Goal: Find specific page/section: Find specific page/section

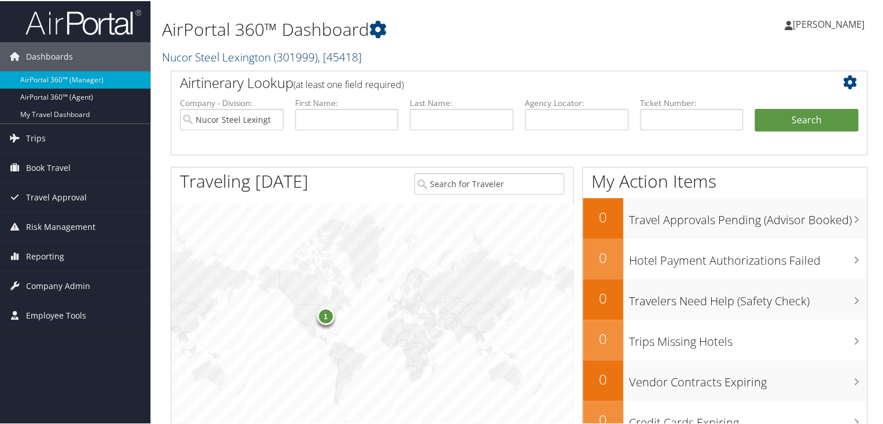
click at [330, 56] on span ", [ 45418 ]" at bounding box center [340, 56] width 44 height 16
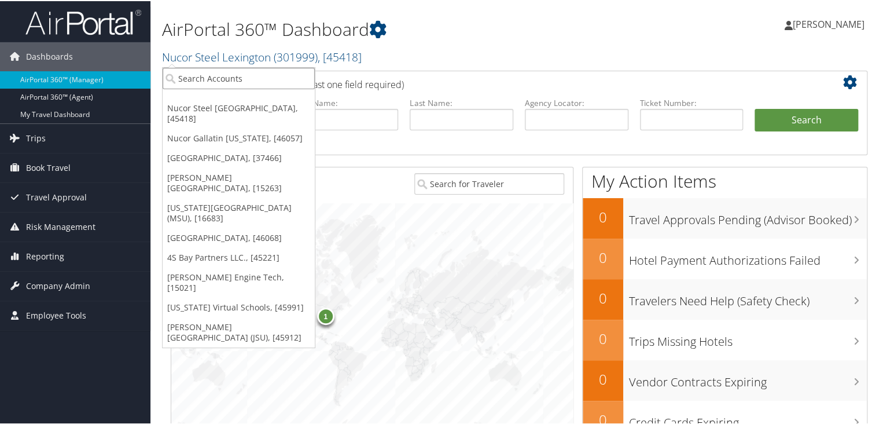
click at [210, 87] on input "search" at bounding box center [239, 77] width 152 height 21
click at [208, 83] on input "search" at bounding box center [239, 77] width 152 height 21
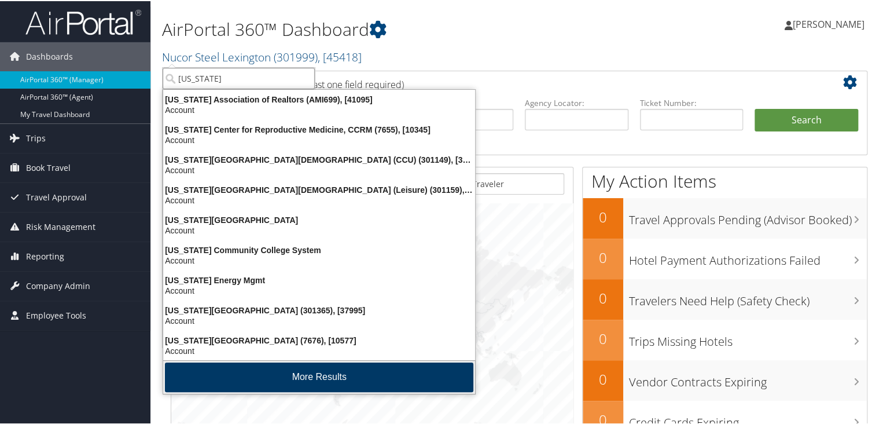
click at [320, 378] on button "More Results" at bounding box center [319, 376] width 308 height 30
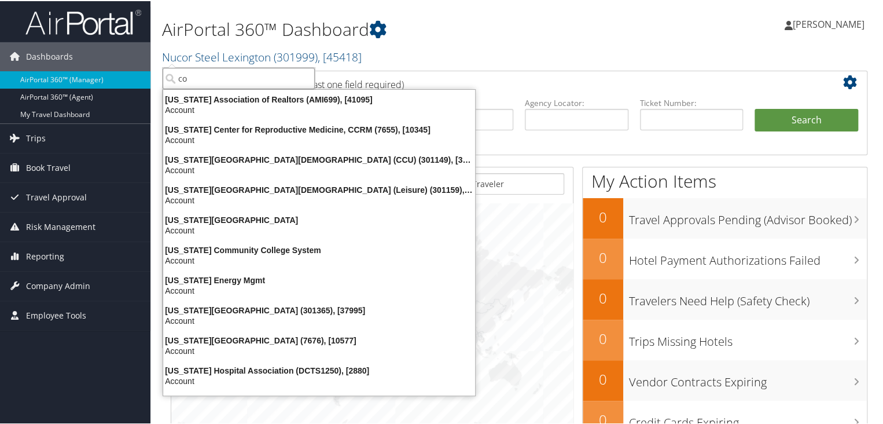
type input "c"
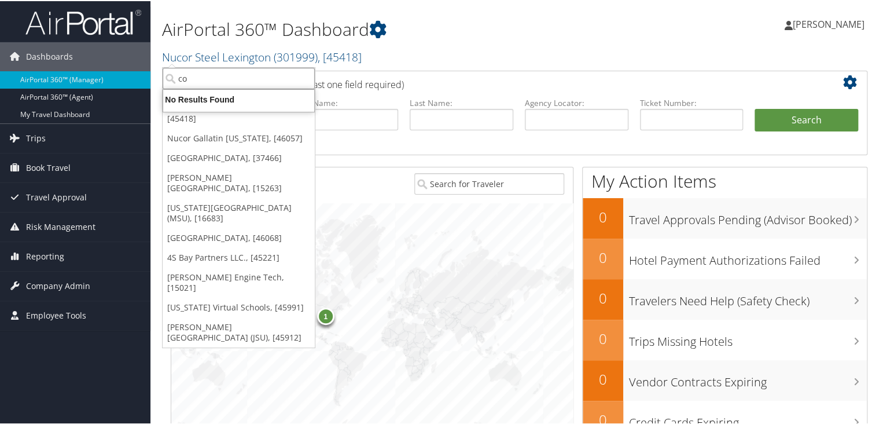
type input "c"
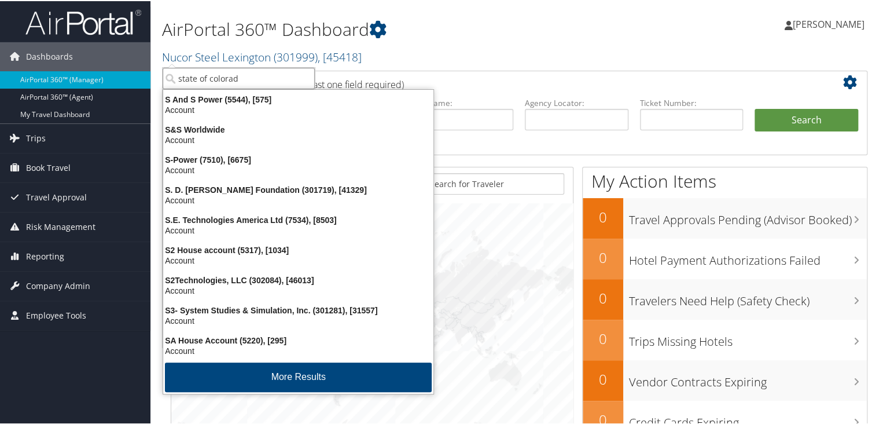
type input "state of colorado"
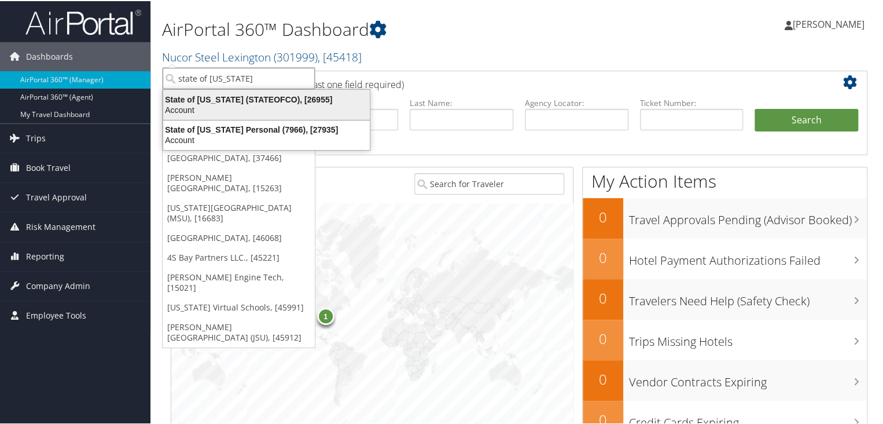
click at [214, 100] on div "State of Colorado (STATEOFCO), [26955]" at bounding box center [266, 98] width 221 height 10
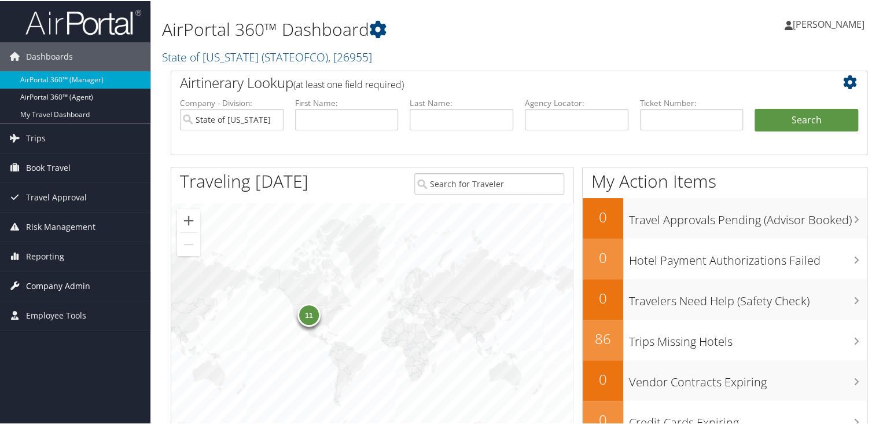
click at [44, 283] on span "Company Admin" at bounding box center [58, 284] width 64 height 29
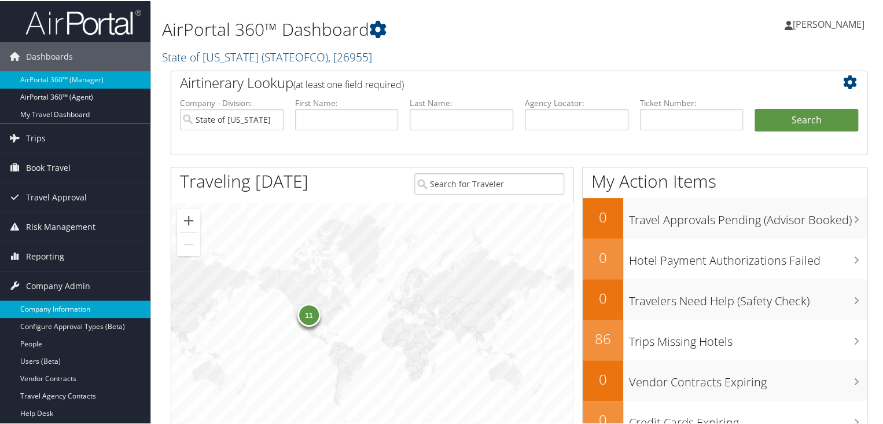
click at [44, 306] on link "Company Information" at bounding box center [75, 307] width 150 height 17
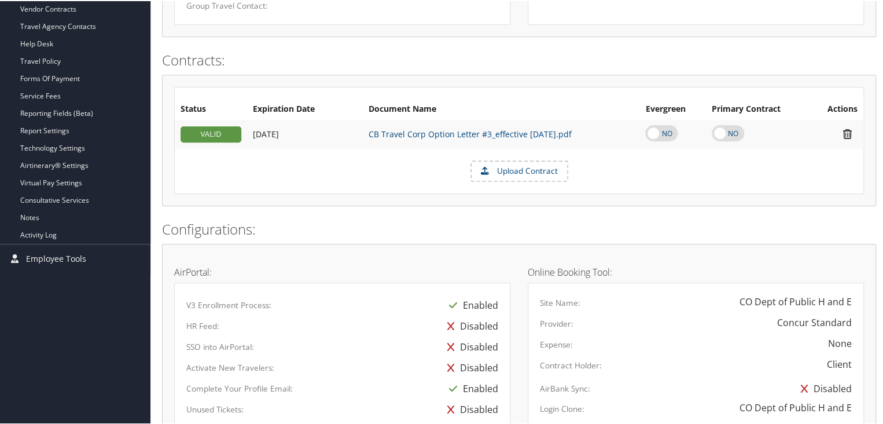
scroll to position [322, 0]
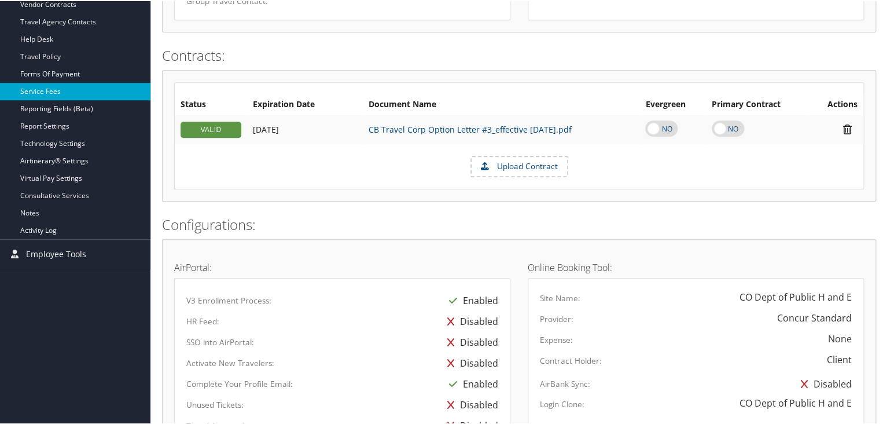
click at [38, 91] on link "Service Fees" at bounding box center [75, 90] width 150 height 17
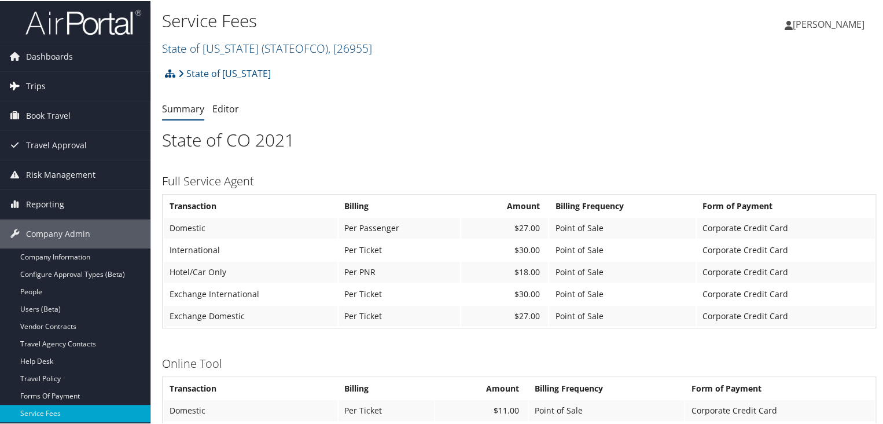
click at [33, 79] on span "Trips" at bounding box center [36, 85] width 20 height 29
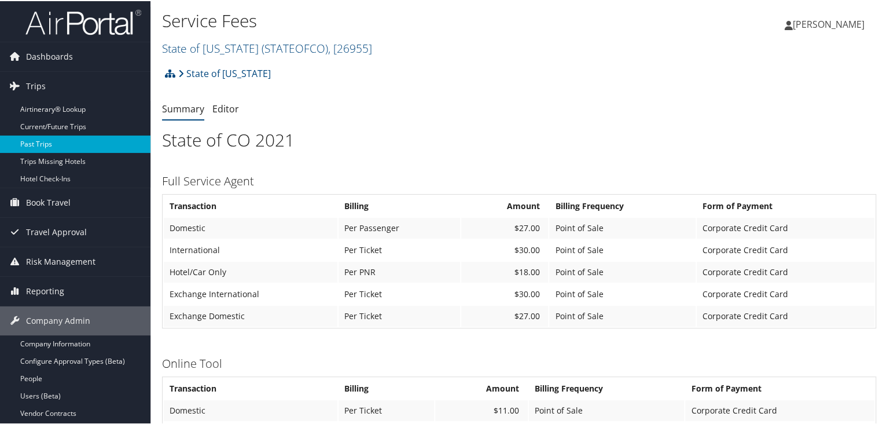
click at [43, 140] on link "Past Trips" at bounding box center [75, 142] width 150 height 17
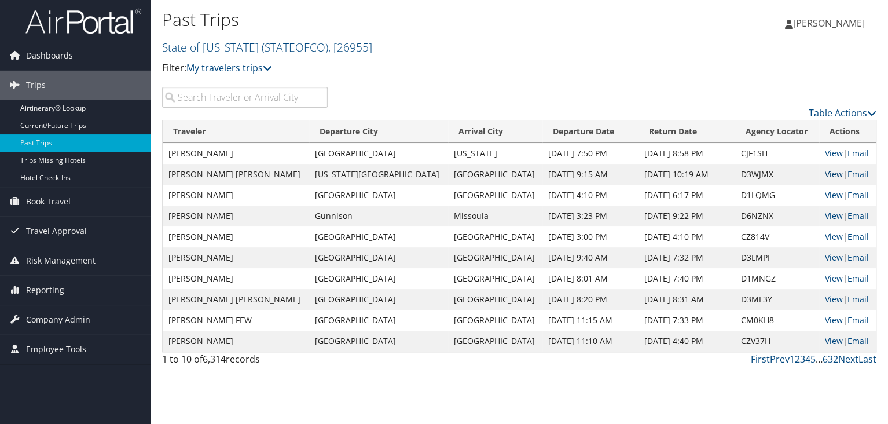
click at [826, 171] on link "View" at bounding box center [834, 173] width 18 height 11
click at [825, 276] on link "View" at bounding box center [834, 278] width 18 height 11
click at [57, 314] on span "Company Admin" at bounding box center [58, 319] width 64 height 29
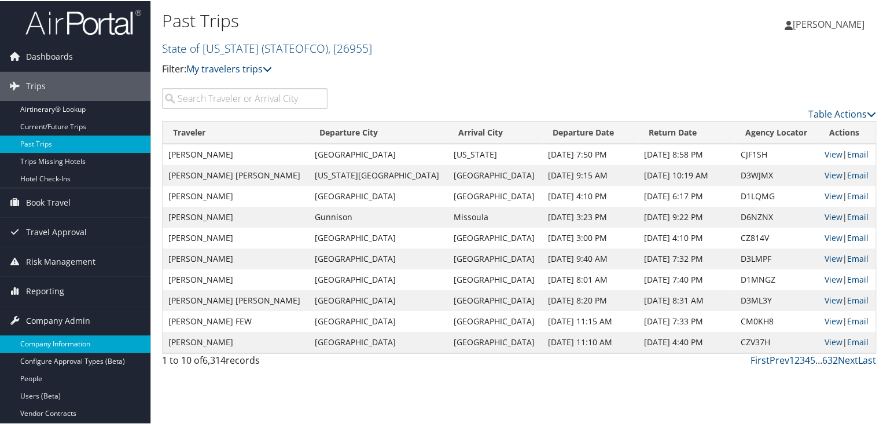
click at [54, 340] on link "Company Information" at bounding box center [75, 342] width 150 height 17
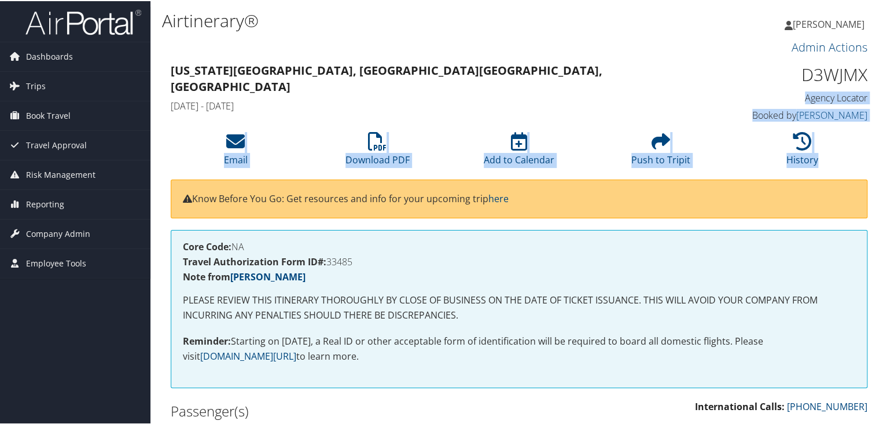
drag, startPoint x: 882, startPoint y: 75, endPoint x: 892, endPoint y: 171, distance: 96.6
click at [883, 171] on html "Menu Dashboards ► AirPortal 360™ (Manager) AirPortal 360™ (Agent) My Travel Das…" at bounding box center [444, 212] width 888 height 424
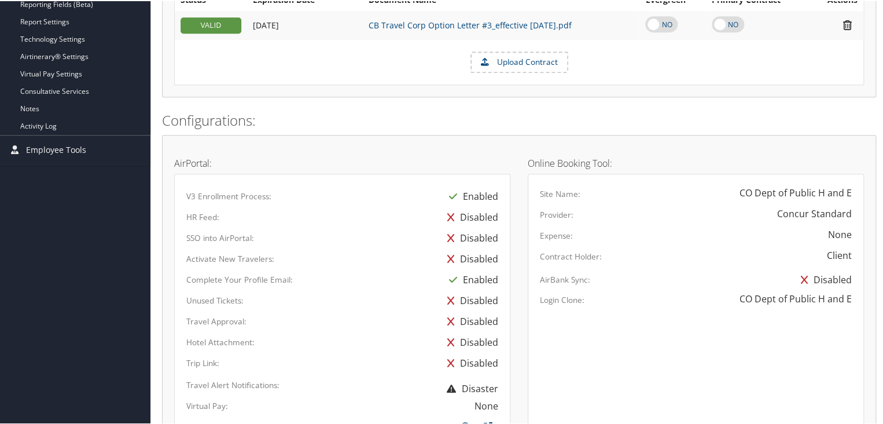
scroll to position [427, 0]
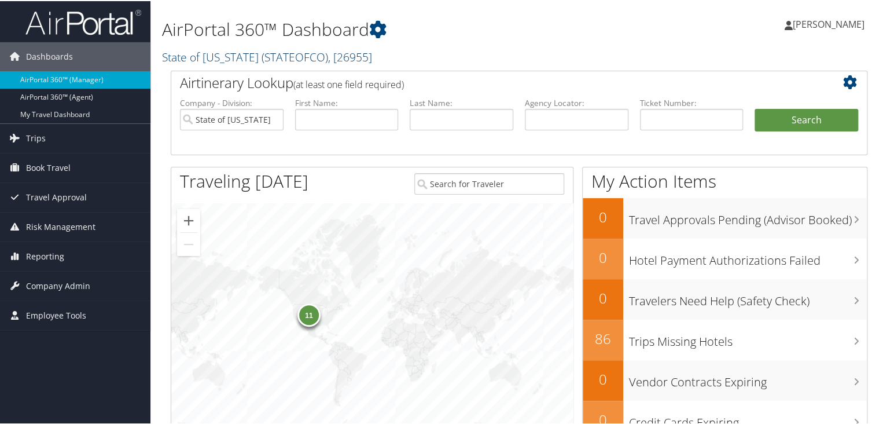
click at [283, 60] on span "( STATEOFCO )" at bounding box center [295, 56] width 67 height 16
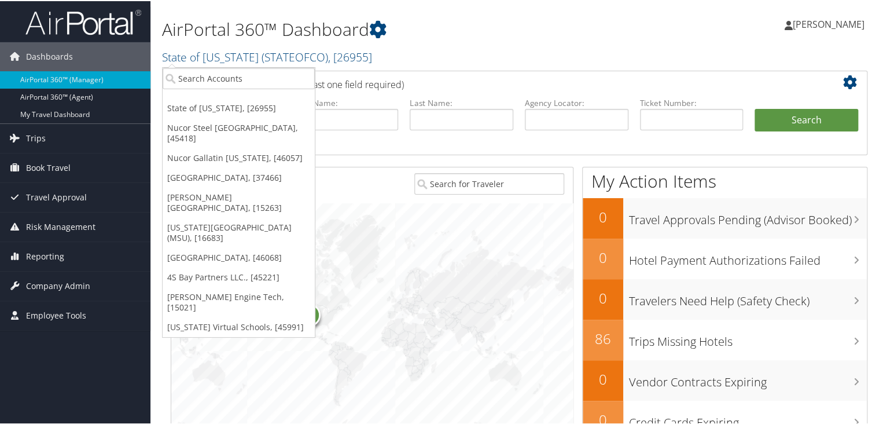
click at [839, 25] on span "[PERSON_NAME]" at bounding box center [829, 23] width 72 height 13
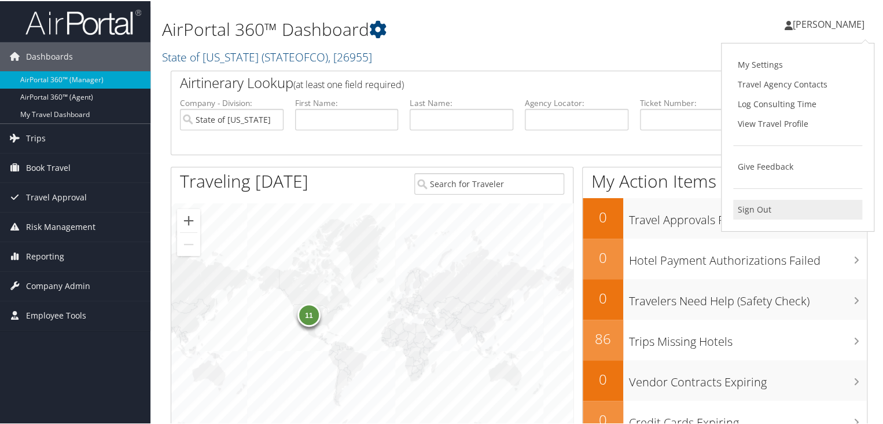
click at [767, 207] on link "Sign Out" at bounding box center [797, 209] width 129 height 20
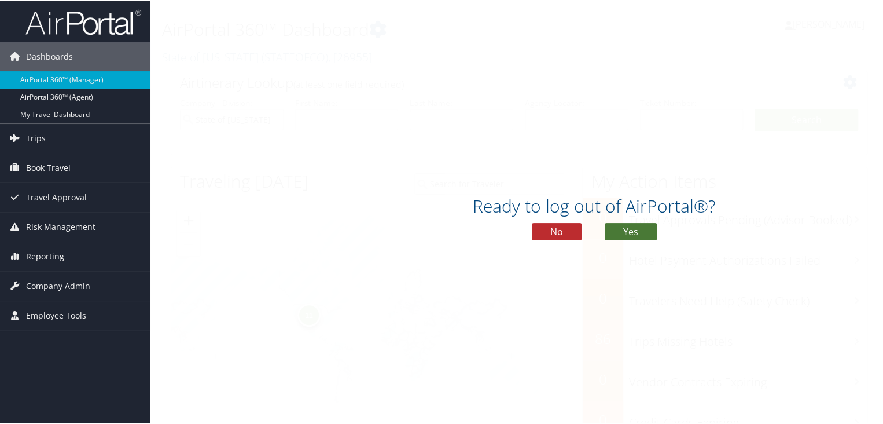
click at [636, 232] on button "Yes" at bounding box center [631, 230] width 52 height 17
